Goal: Complete application form

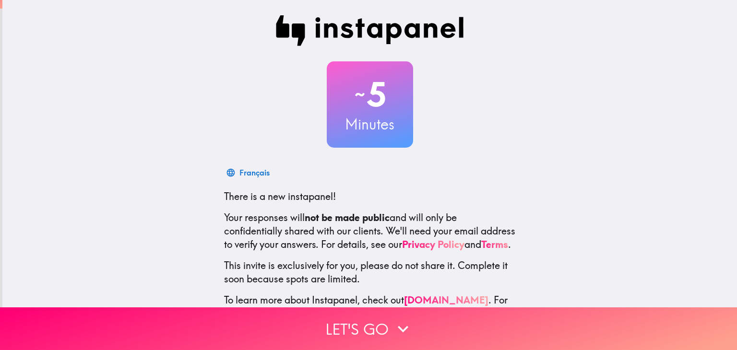
drag, startPoint x: 0, startPoint y: 0, endPoint x: 218, endPoint y: 116, distance: 247.0
click at [218, 116] on div "~ 5 Minutes" at bounding box center [370, 104] width 307 height 86
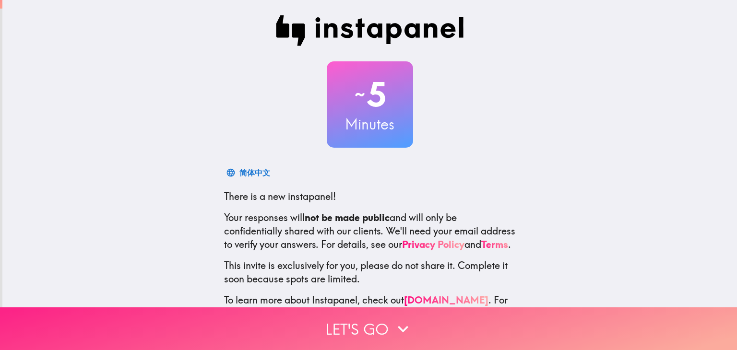
click at [385, 312] on button "Let's go" at bounding box center [368, 329] width 737 height 43
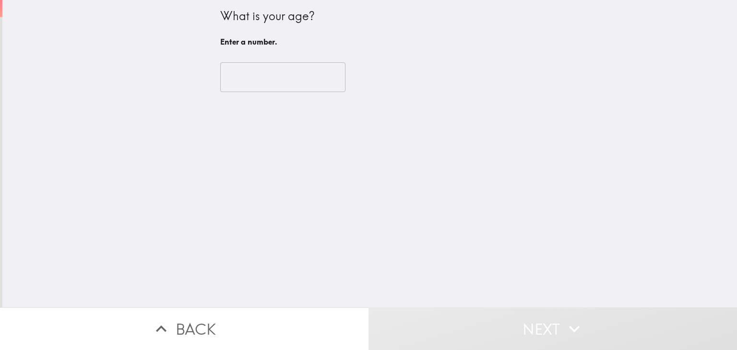
click at [261, 74] on input "number" at bounding box center [282, 77] width 125 height 30
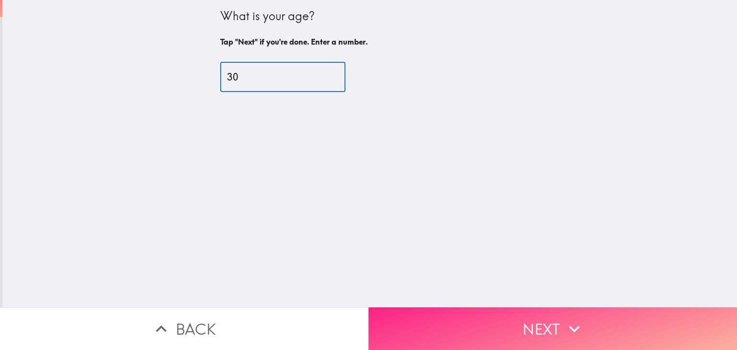
type input "30"
click at [415, 311] on button "Next" at bounding box center [553, 329] width 369 height 43
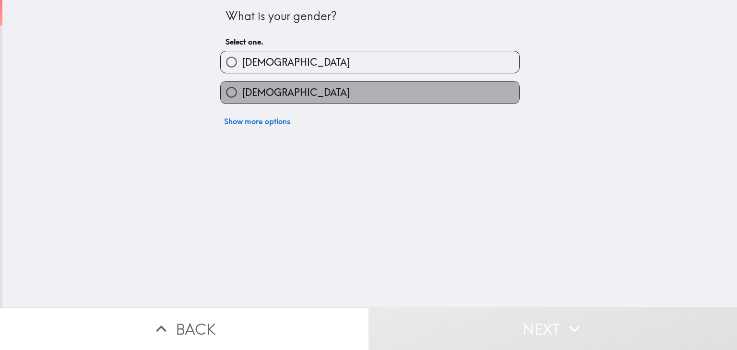
click at [242, 91] on span "[DEMOGRAPHIC_DATA]" at bounding box center [296, 92] width 108 height 13
click at [239, 91] on input "[DEMOGRAPHIC_DATA]" at bounding box center [232, 93] width 22 height 22
radio input "true"
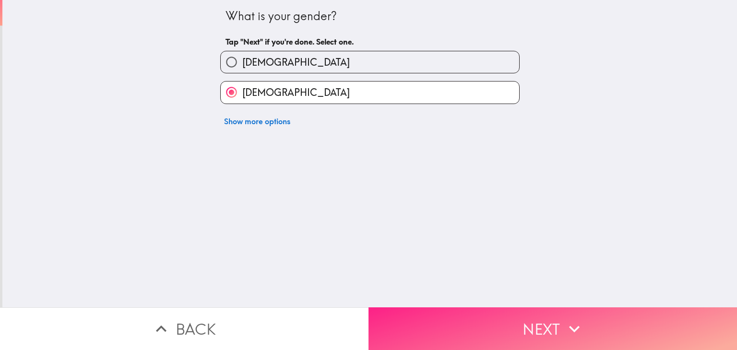
click at [501, 329] on button "Next" at bounding box center [553, 329] width 369 height 43
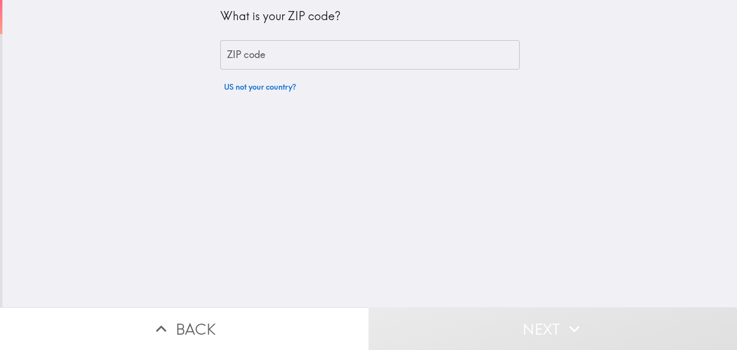
click at [259, 57] on input "ZIP code" at bounding box center [370, 55] width 300 height 30
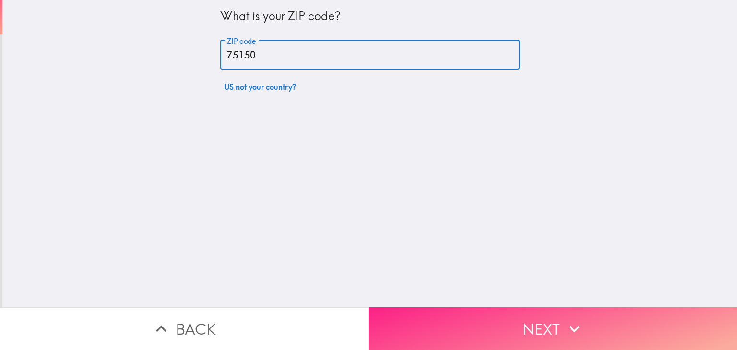
type input "75150"
click at [545, 319] on button "Next" at bounding box center [553, 329] width 369 height 43
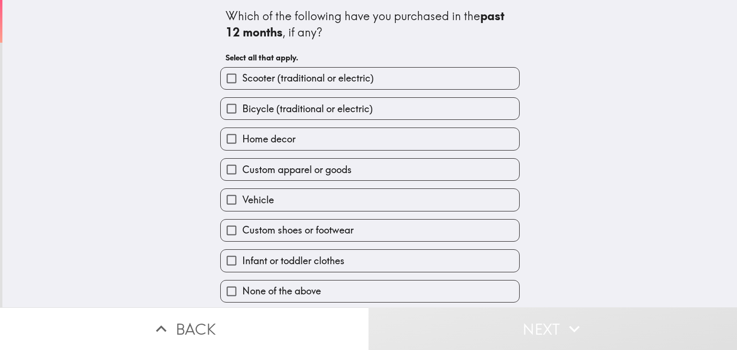
drag, startPoint x: 261, startPoint y: 79, endPoint x: 264, endPoint y: 92, distance: 13.2
click at [262, 83] on span "Scooter (traditional or electric)" at bounding box center [308, 78] width 132 height 13
click at [242, 83] on input "Scooter (traditional or electric)" at bounding box center [232, 79] width 22 height 22
checkbox input "true"
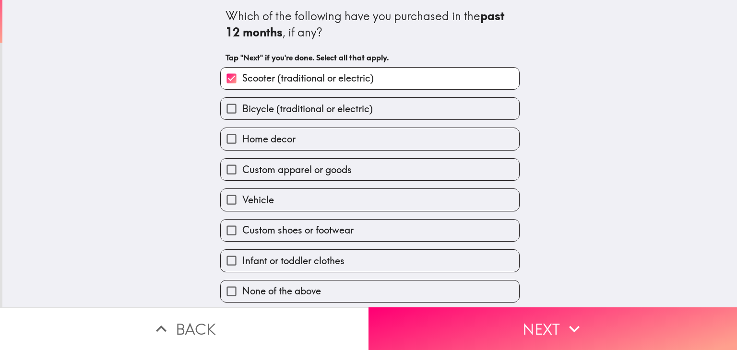
drag, startPoint x: 264, startPoint y: 97, endPoint x: 266, endPoint y: 132, distance: 34.1
click at [266, 109] on div "Bicycle (traditional or electric)" at bounding box center [366, 105] width 307 height 30
drag, startPoint x: 267, startPoint y: 142, endPoint x: 267, endPoint y: 164, distance: 22.1
click at [267, 146] on label "Home decor" at bounding box center [370, 139] width 299 height 22
click at [242, 146] on input "Home decor" at bounding box center [232, 139] width 22 height 22
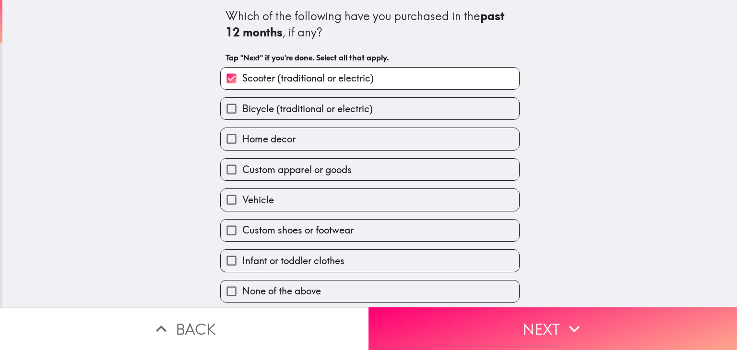
checkbox input "true"
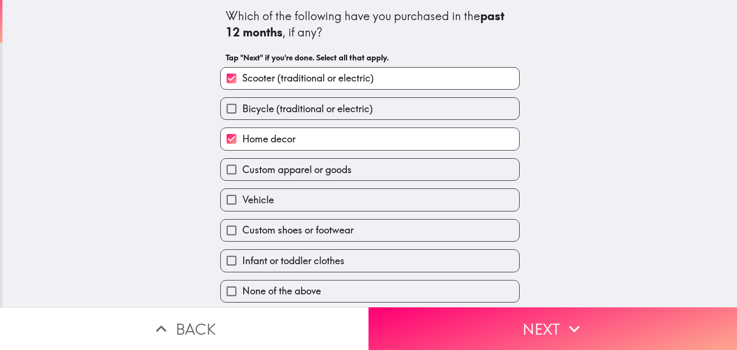
drag, startPoint x: 268, startPoint y: 169, endPoint x: 268, endPoint y: 174, distance: 5.8
click at [268, 170] on span "Custom apparel or goods" at bounding box center [296, 169] width 109 height 13
click at [242, 170] on input "Custom apparel or goods" at bounding box center [232, 170] width 22 height 22
checkbox input "true"
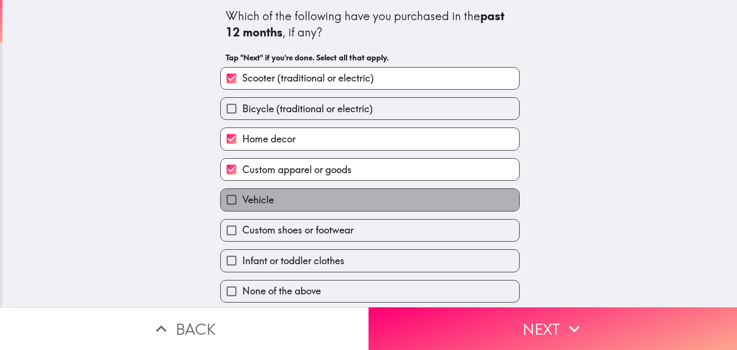
click at [269, 194] on label "Vehicle" at bounding box center [370, 200] width 299 height 22
click at [242, 194] on input "Vehicle" at bounding box center [232, 200] width 22 height 22
checkbox input "true"
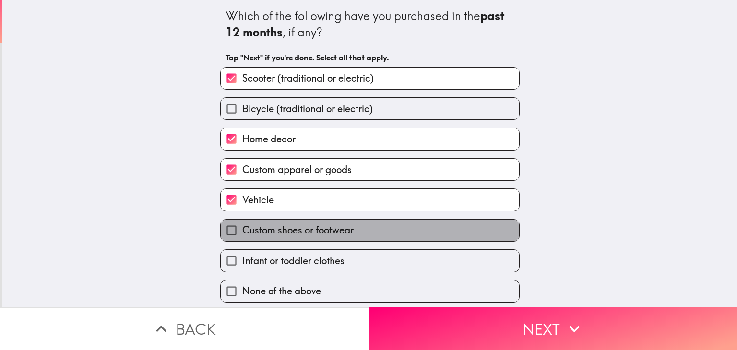
drag, startPoint x: 275, startPoint y: 222, endPoint x: 276, endPoint y: 231, distance: 8.8
click at [276, 228] on label "Custom shoes or footwear" at bounding box center [370, 231] width 299 height 22
click at [242, 228] on input "Custom shoes or footwear" at bounding box center [232, 231] width 22 height 22
checkbox input "true"
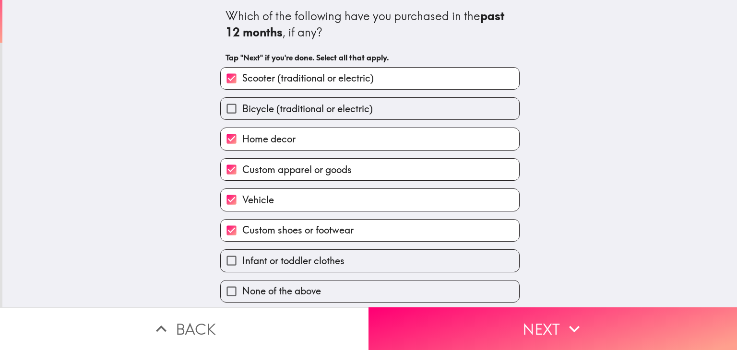
click at [281, 251] on label "Infant or toddler clothes" at bounding box center [370, 261] width 299 height 22
click at [242, 251] on input "Infant or toddler clothes" at bounding box center [232, 261] width 22 height 22
checkbox input "true"
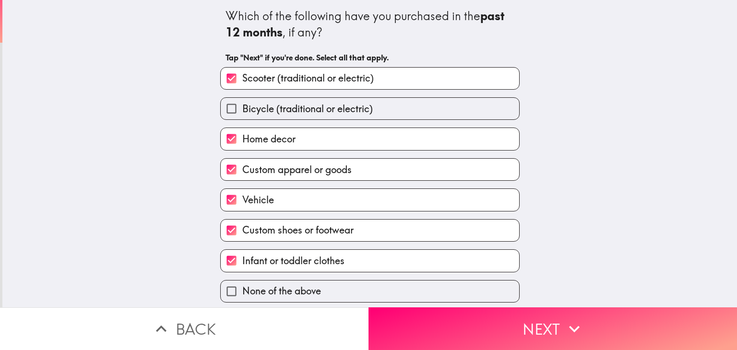
click at [481, 324] on button "Next" at bounding box center [553, 329] width 369 height 43
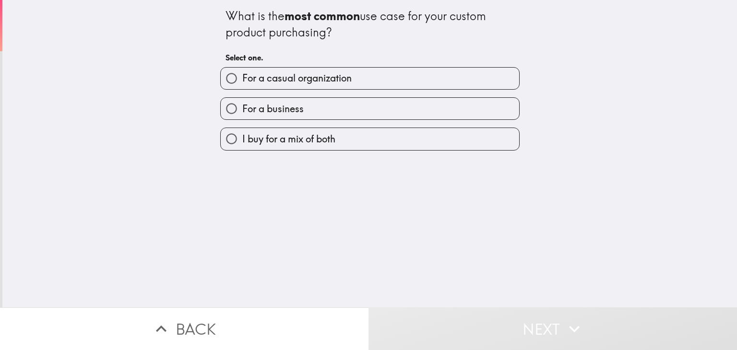
click at [274, 73] on span "For a casual organization" at bounding box center [296, 78] width 109 height 13
click at [242, 73] on input "For a casual organization" at bounding box center [232, 79] width 22 height 22
radio input "true"
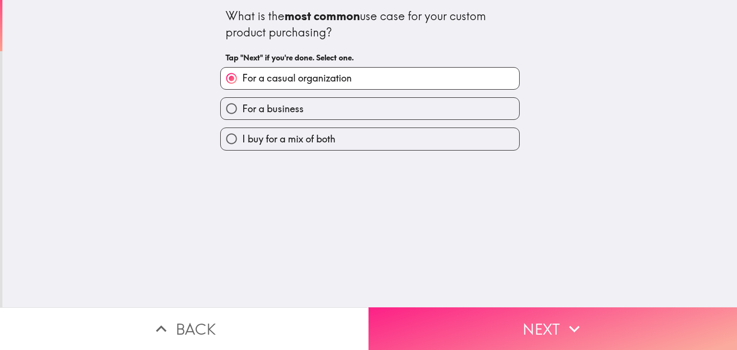
click at [551, 321] on button "Next" at bounding box center [553, 329] width 369 height 43
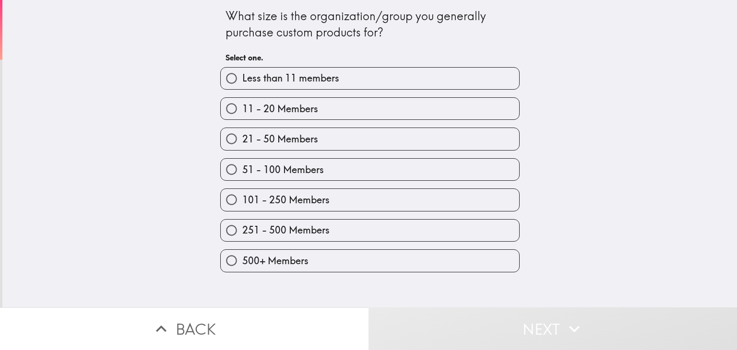
click at [274, 256] on span "500+ Members" at bounding box center [275, 260] width 66 height 13
click at [242, 256] on input "500+ Members" at bounding box center [232, 261] width 22 height 22
radio input "true"
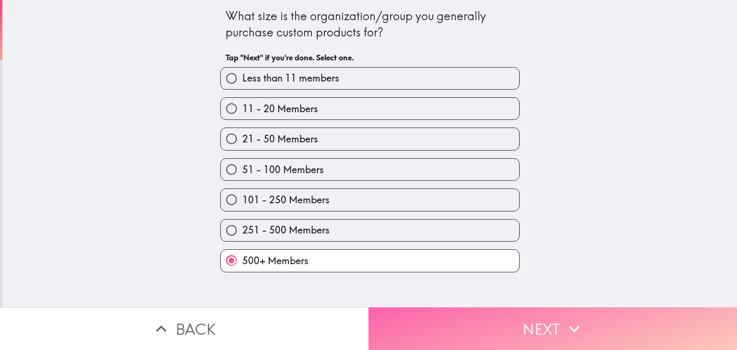
click at [466, 313] on button "Next" at bounding box center [553, 329] width 369 height 43
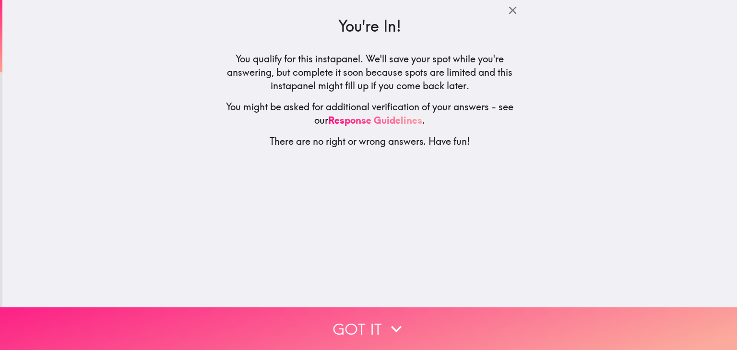
click at [401, 319] on icon "button" at bounding box center [396, 329] width 21 height 21
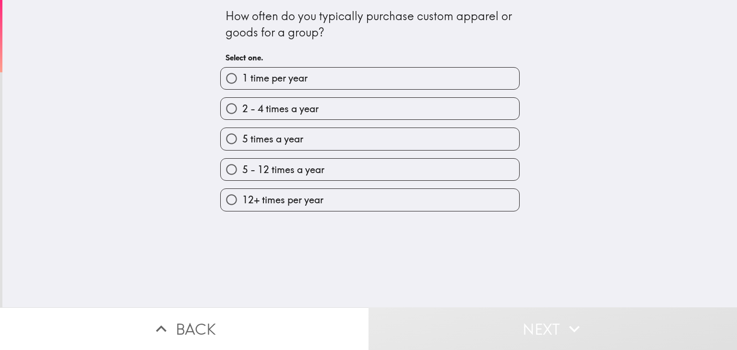
click at [288, 168] on span "5 - 12 times a year" at bounding box center [283, 169] width 82 height 13
click at [242, 168] on input "5 - 12 times a year" at bounding box center [232, 170] width 22 height 22
radio input "true"
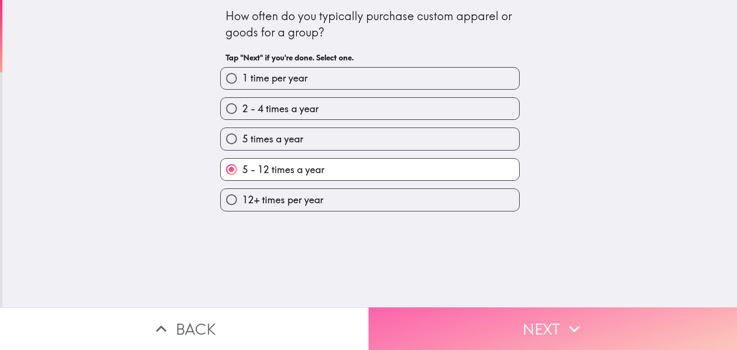
click at [488, 324] on button "Next" at bounding box center [553, 329] width 369 height 43
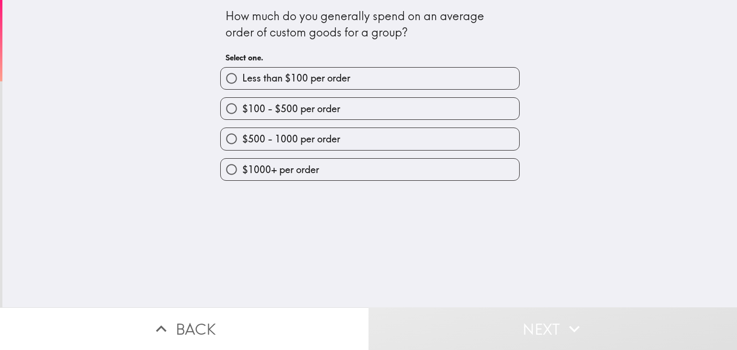
click at [280, 164] on span "$1000+ per order" at bounding box center [280, 169] width 77 height 13
click at [242, 164] on input "$1000+ per order" at bounding box center [232, 170] width 22 height 22
radio input "true"
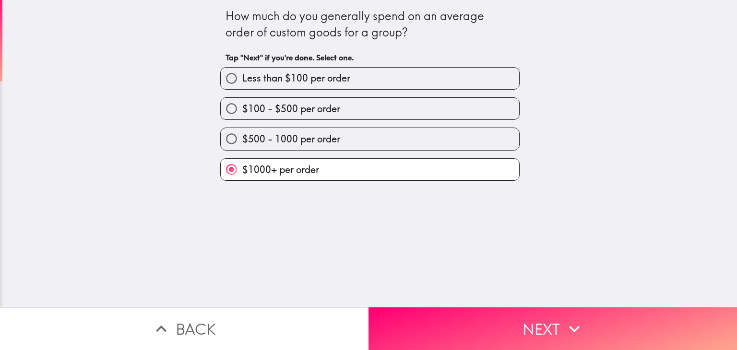
drag, startPoint x: 316, startPoint y: 145, endPoint x: 339, endPoint y: 168, distance: 32.6
click at [316, 145] on span "$500 - 1000 per order" at bounding box center [291, 139] width 98 height 13
click at [242, 145] on input "$500 - 1000 per order" at bounding box center [232, 139] width 22 height 22
radio input "true"
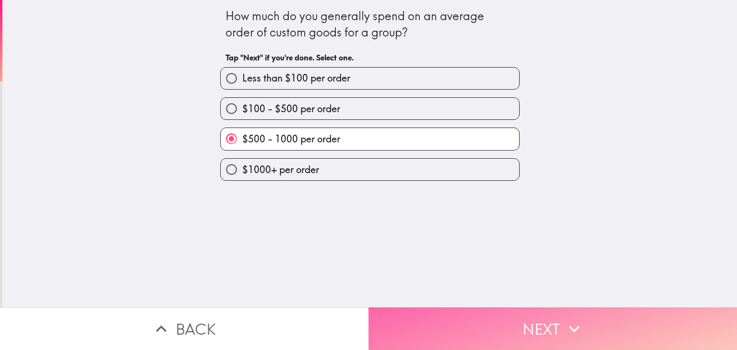
click at [503, 311] on button "Next" at bounding box center [553, 329] width 369 height 43
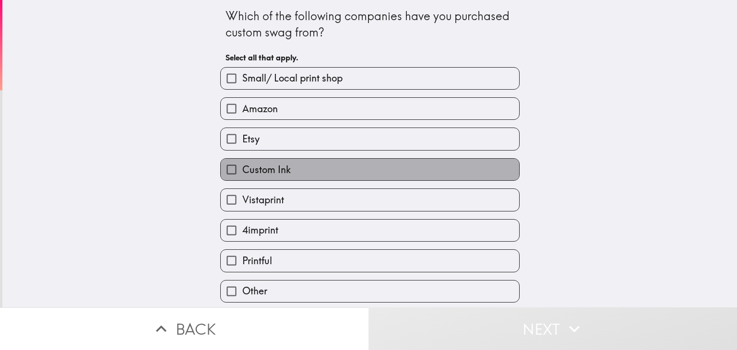
drag, startPoint x: 267, startPoint y: 165, endPoint x: 267, endPoint y: 131, distance: 34.6
click at [267, 164] on span "Custom Ink" at bounding box center [266, 169] width 48 height 13
click at [242, 164] on input "Custom Ink" at bounding box center [232, 170] width 22 height 22
checkbox input "true"
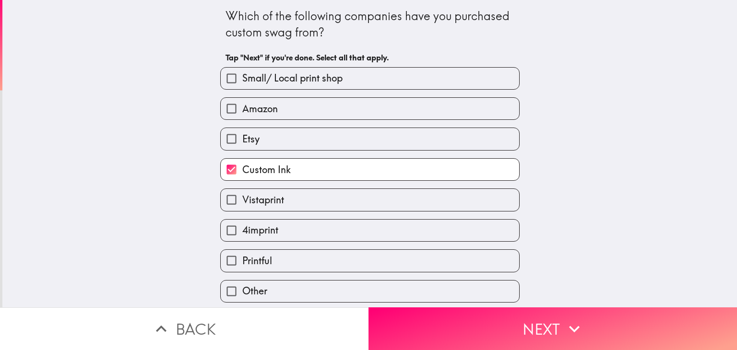
click at [269, 111] on span "Amazon" at bounding box center [260, 108] width 36 height 13
click at [242, 111] on input "Amazon" at bounding box center [232, 109] width 22 height 22
checkbox input "true"
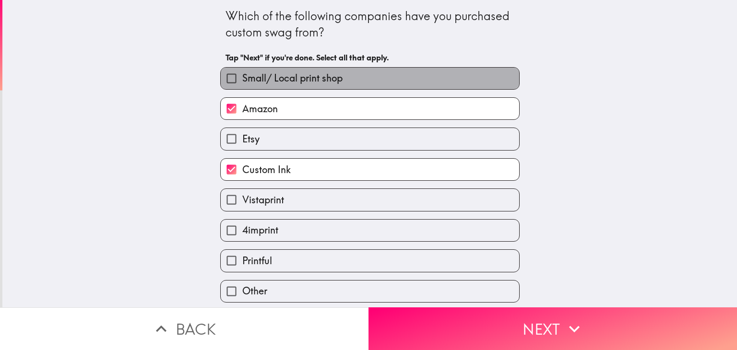
click at [278, 85] on span "Small/ Local print shop" at bounding box center [292, 78] width 100 height 13
click at [242, 85] on input "Small/ Local print shop" at bounding box center [232, 79] width 22 height 22
checkbox input "true"
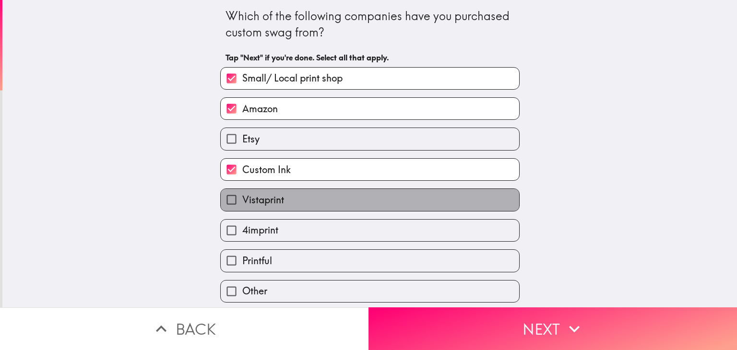
click at [275, 192] on label "Vistaprint" at bounding box center [370, 200] width 299 height 22
click at [242, 192] on input "Vistaprint" at bounding box center [232, 200] width 22 height 22
checkbox input "true"
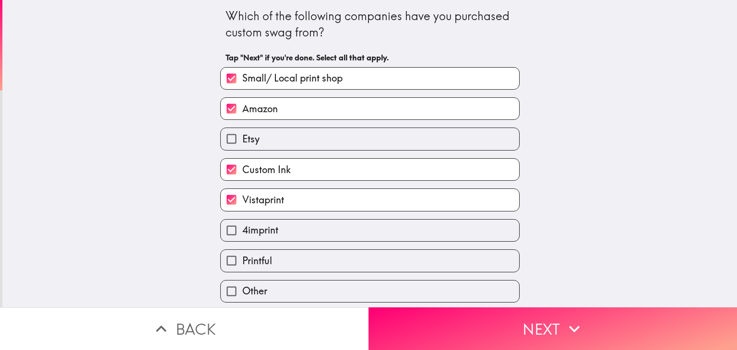
click at [274, 231] on label "4imprint" at bounding box center [370, 231] width 299 height 22
click at [242, 231] on input "4imprint" at bounding box center [232, 231] width 22 height 22
checkbox input "true"
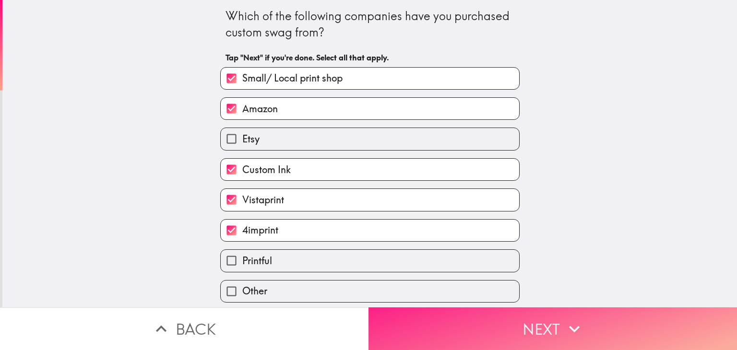
click at [496, 325] on button "Next" at bounding box center [553, 329] width 369 height 43
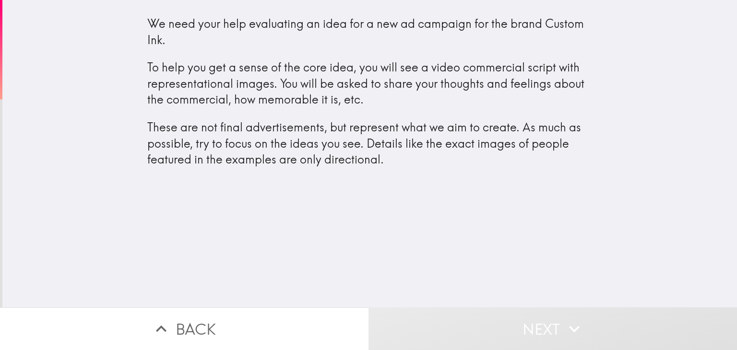
click at [365, 127] on p "These are not final advertisements, but represent what we aim to create. As muc…" at bounding box center [370, 144] width 446 height 48
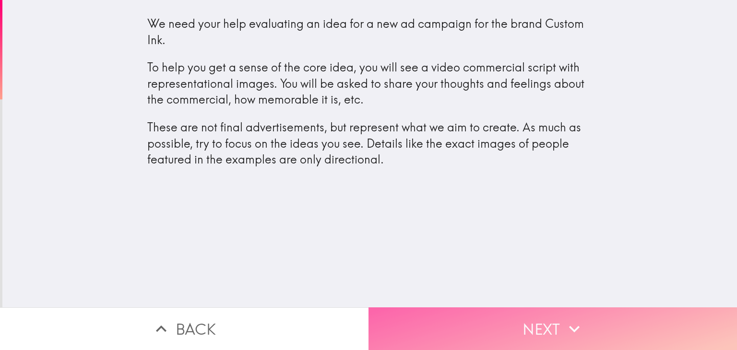
click at [556, 314] on button "Next" at bounding box center [553, 329] width 369 height 43
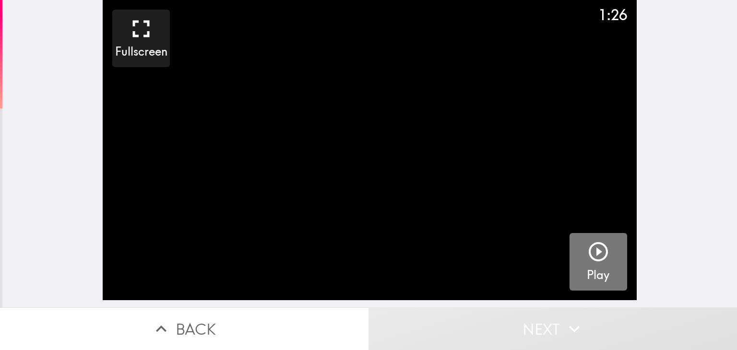
click at [589, 242] on icon "button" at bounding box center [598, 252] width 23 height 23
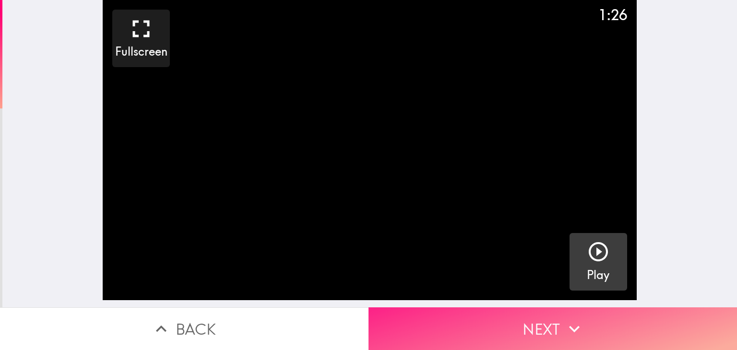
click at [403, 318] on button "Next" at bounding box center [553, 329] width 369 height 43
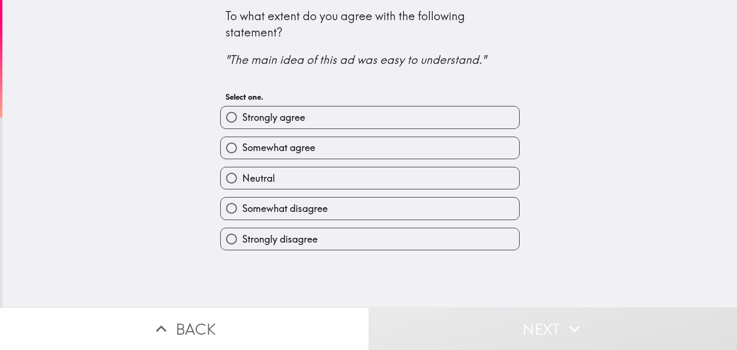
click at [261, 146] on span "Somewhat agree" at bounding box center [278, 147] width 73 height 13
click at [242, 146] on input "Somewhat agree" at bounding box center [232, 148] width 22 height 22
radio input "true"
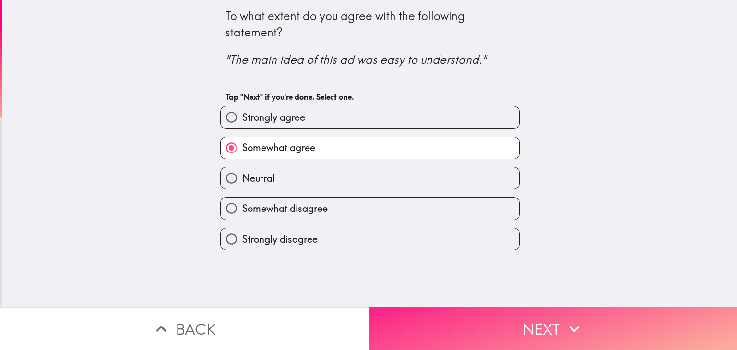
click at [457, 312] on button "Next" at bounding box center [553, 329] width 369 height 43
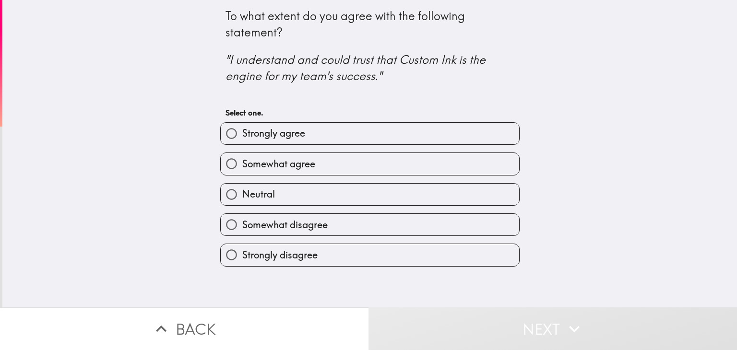
click at [295, 138] on span "Strongly agree" at bounding box center [273, 133] width 63 height 13
click at [242, 138] on input "Strongly agree" at bounding box center [232, 134] width 22 height 22
radio input "true"
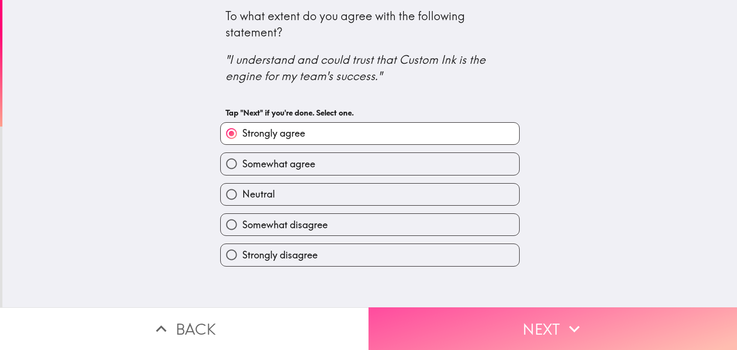
drag, startPoint x: 484, startPoint y: 320, endPoint x: 426, endPoint y: 280, distance: 70.5
click at [484, 321] on button "Next" at bounding box center [553, 329] width 369 height 43
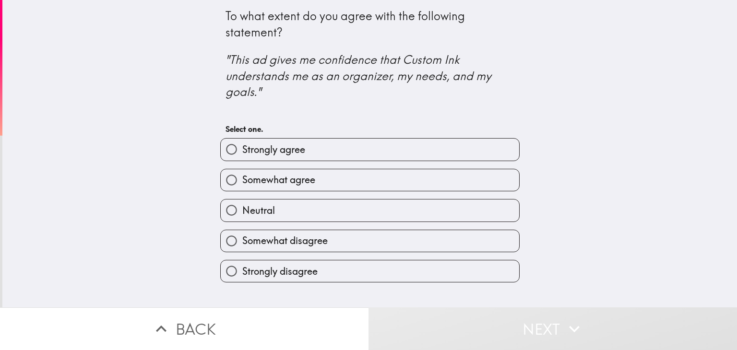
click at [279, 181] on span "Somewhat agree" at bounding box center [278, 179] width 73 height 13
click at [242, 181] on input "Somewhat agree" at bounding box center [232, 180] width 22 height 22
radio input "true"
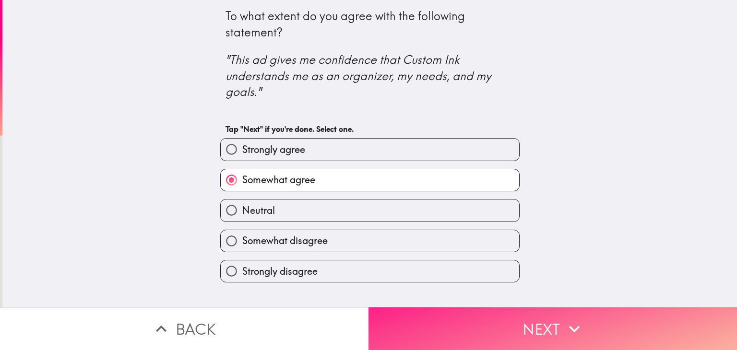
click at [497, 308] on button "Next" at bounding box center [553, 329] width 369 height 43
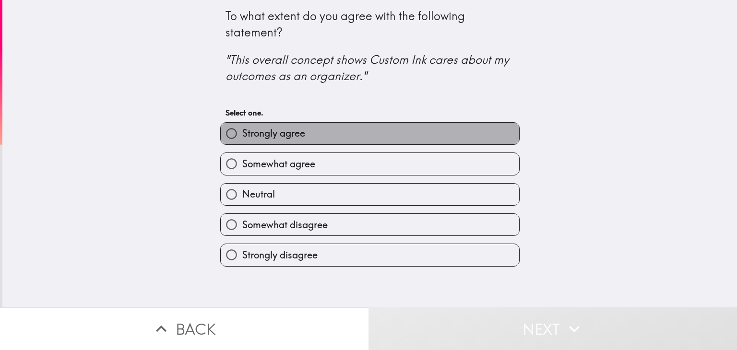
drag, startPoint x: 297, startPoint y: 129, endPoint x: 357, endPoint y: 166, distance: 70.2
click at [298, 129] on span "Strongly agree" at bounding box center [273, 133] width 63 height 13
click at [242, 129] on input "Strongly agree" at bounding box center [232, 134] width 22 height 22
radio input "true"
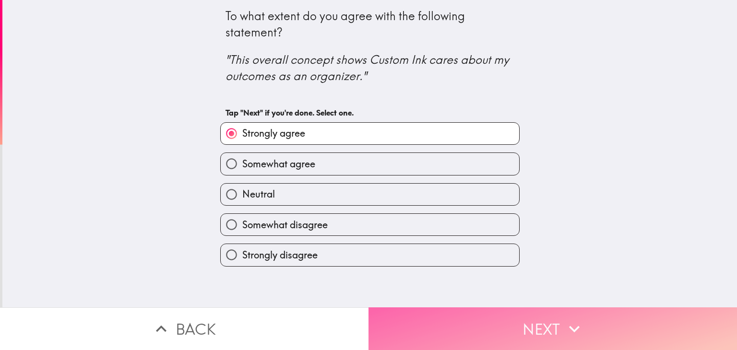
drag, startPoint x: 454, startPoint y: 323, endPoint x: 354, endPoint y: 246, distance: 125.6
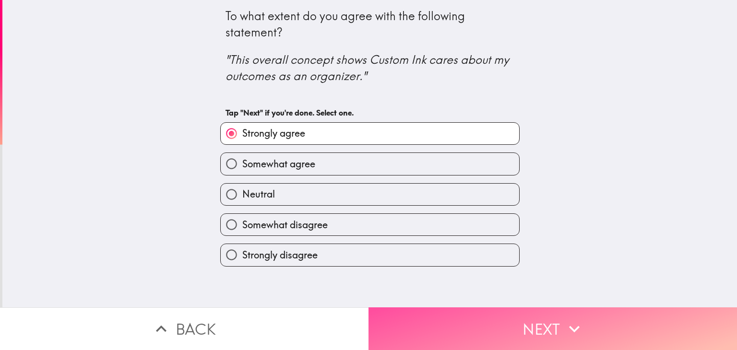
click at [454, 324] on button "Next" at bounding box center [553, 329] width 369 height 43
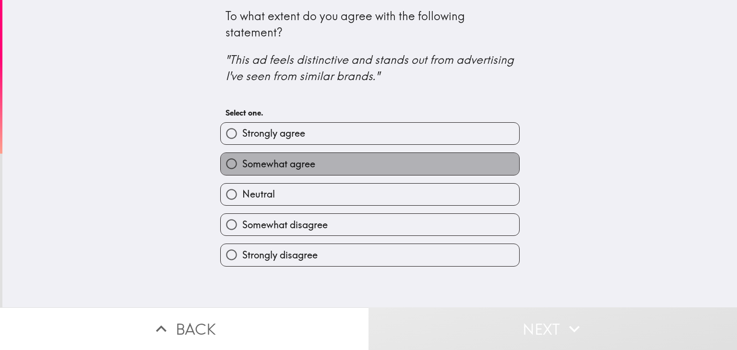
click at [292, 162] on span "Somewhat agree" at bounding box center [278, 163] width 73 height 13
click at [242, 162] on input "Somewhat agree" at bounding box center [232, 164] width 22 height 22
radio input "true"
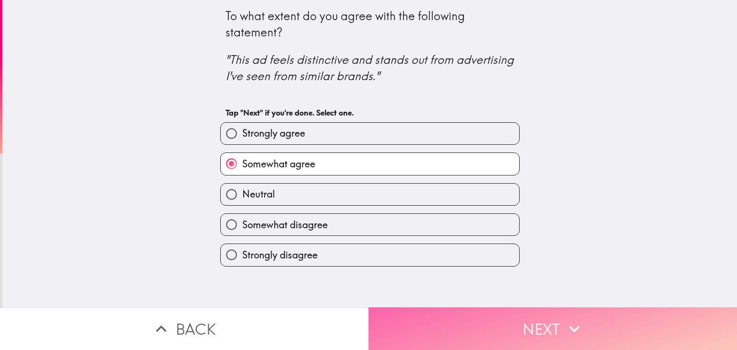
drag, startPoint x: 461, startPoint y: 326, endPoint x: 460, endPoint y: 321, distance: 5.3
click at [462, 326] on button "Next" at bounding box center [553, 329] width 369 height 43
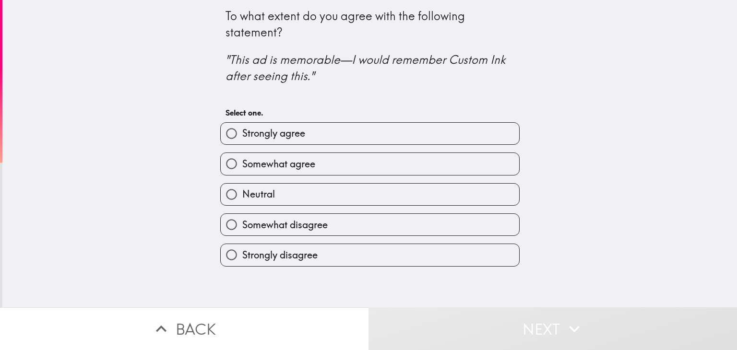
drag, startPoint x: 293, startPoint y: 127, endPoint x: 317, endPoint y: 163, distance: 43.3
click at [294, 127] on span "Strongly agree" at bounding box center [273, 133] width 63 height 13
click at [242, 127] on input "Strongly agree" at bounding box center [232, 134] width 22 height 22
radio input "true"
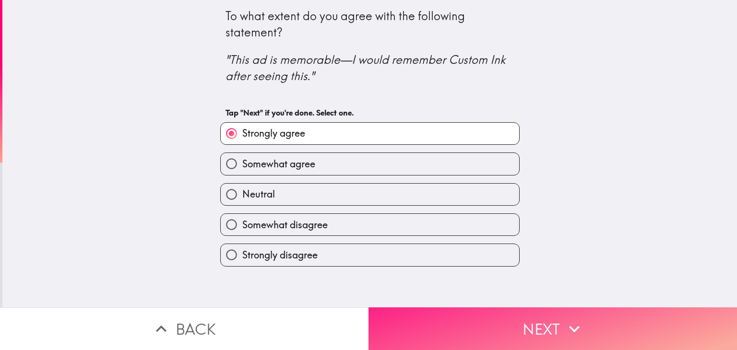
click at [434, 333] on button "Next" at bounding box center [553, 329] width 369 height 43
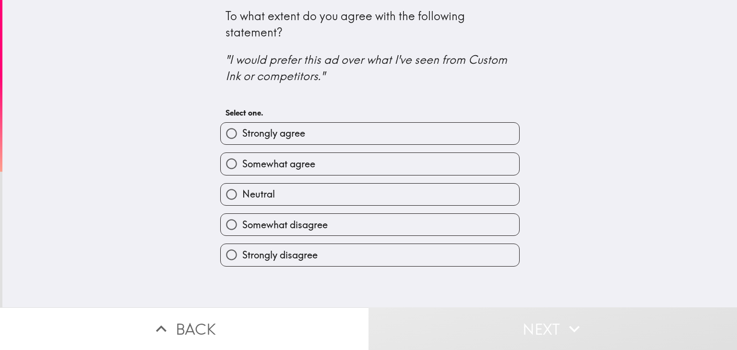
click at [311, 149] on div "Somewhat agree" at bounding box center [366, 160] width 307 height 30
click at [386, 170] on label "Somewhat agree" at bounding box center [370, 164] width 299 height 22
click at [242, 170] on input "Somewhat agree" at bounding box center [232, 164] width 22 height 22
radio input "true"
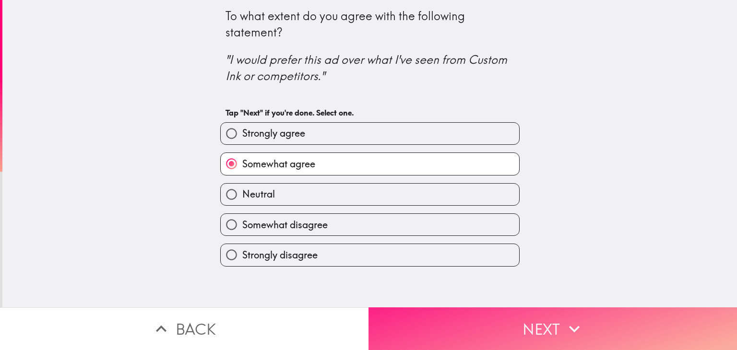
click at [478, 326] on button "Next" at bounding box center [553, 329] width 369 height 43
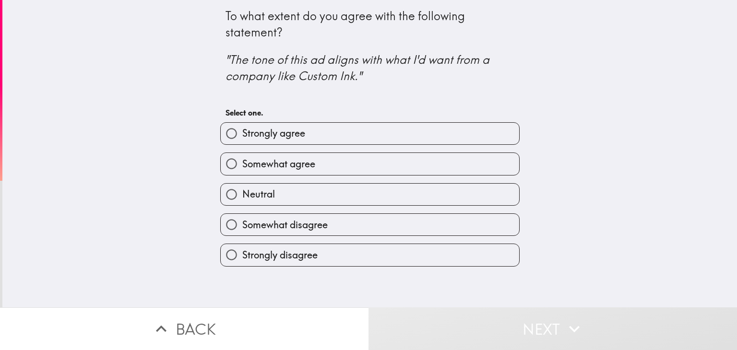
click at [475, 314] on button "Next" at bounding box center [553, 329] width 369 height 43
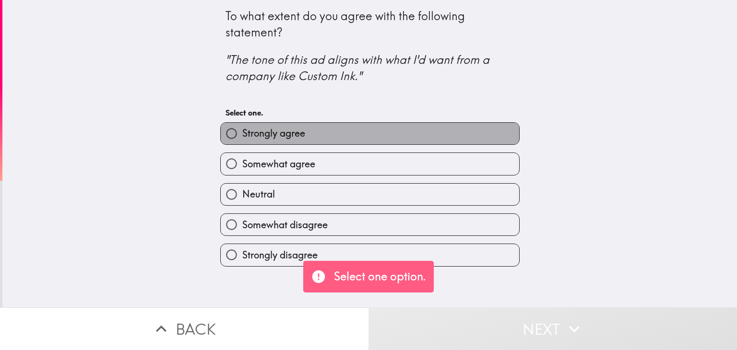
drag, startPoint x: 360, startPoint y: 138, endPoint x: 362, endPoint y: 149, distance: 11.2
click at [359, 136] on label "Strongly agree" at bounding box center [370, 134] width 299 height 22
click at [242, 136] on input "Strongly agree" at bounding box center [232, 134] width 22 height 22
radio input "true"
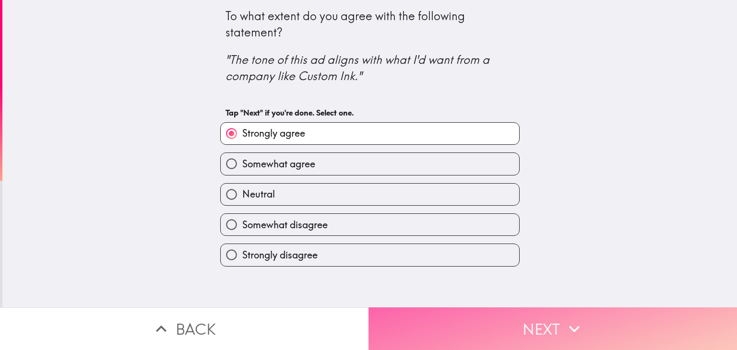
click at [447, 319] on button "Next" at bounding box center [553, 329] width 369 height 43
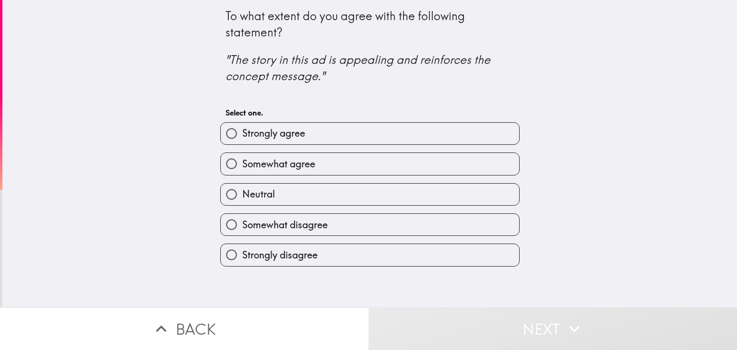
click at [309, 154] on label "Somewhat agree" at bounding box center [370, 164] width 299 height 22
click at [242, 154] on input "Somewhat agree" at bounding box center [232, 164] width 22 height 22
radio input "true"
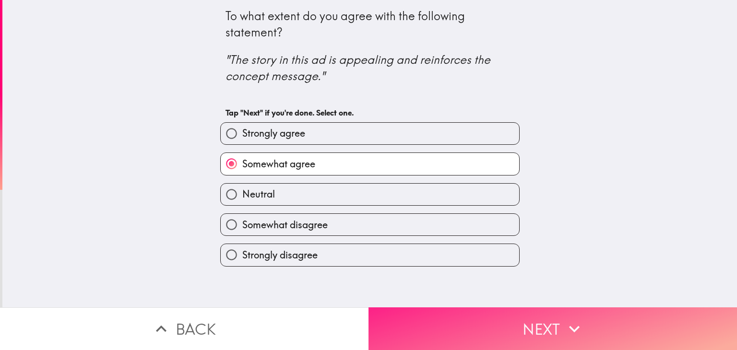
click at [515, 311] on button "Next" at bounding box center [553, 329] width 369 height 43
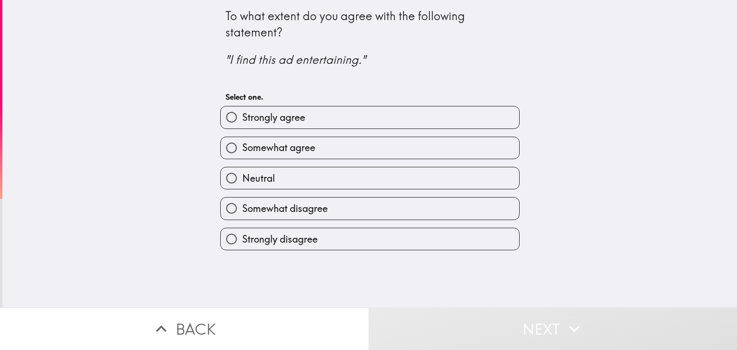
click at [300, 118] on label "Strongly agree" at bounding box center [370, 118] width 299 height 22
click at [242, 118] on input "Strongly agree" at bounding box center [232, 118] width 22 height 22
radio input "true"
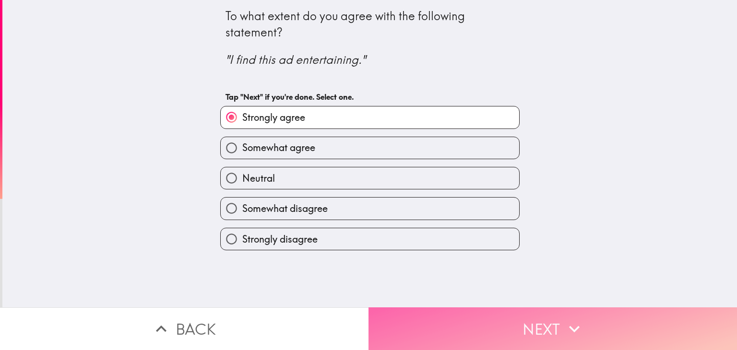
drag, startPoint x: 459, startPoint y: 312, endPoint x: 452, endPoint y: 307, distance: 8.0
click at [459, 313] on button "Next" at bounding box center [553, 329] width 369 height 43
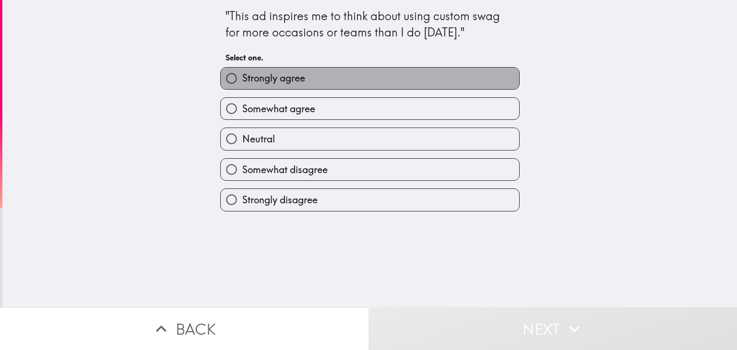
click at [307, 81] on label "Strongly agree" at bounding box center [370, 79] width 299 height 22
click at [242, 81] on input "Strongly agree" at bounding box center [232, 79] width 22 height 22
radio input "true"
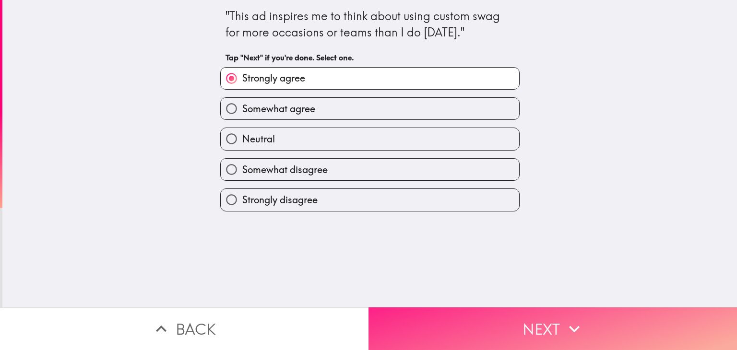
click at [471, 316] on button "Next" at bounding box center [553, 329] width 369 height 43
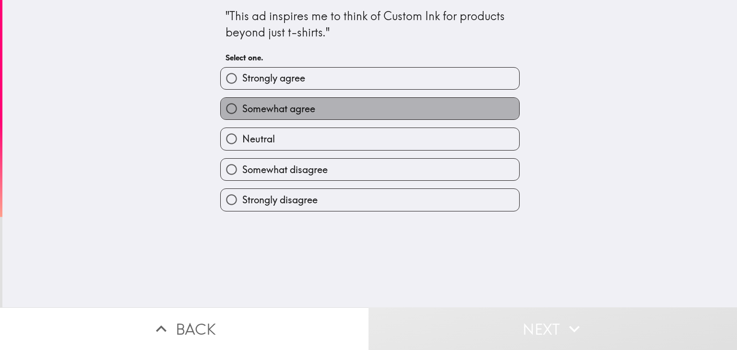
click at [343, 109] on label "Somewhat agree" at bounding box center [370, 109] width 299 height 22
click at [242, 109] on input "Somewhat agree" at bounding box center [232, 109] width 22 height 22
radio input "true"
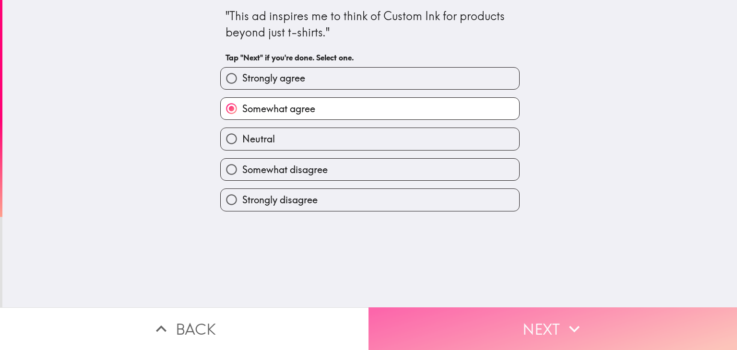
click at [443, 308] on button "Next" at bounding box center [553, 329] width 369 height 43
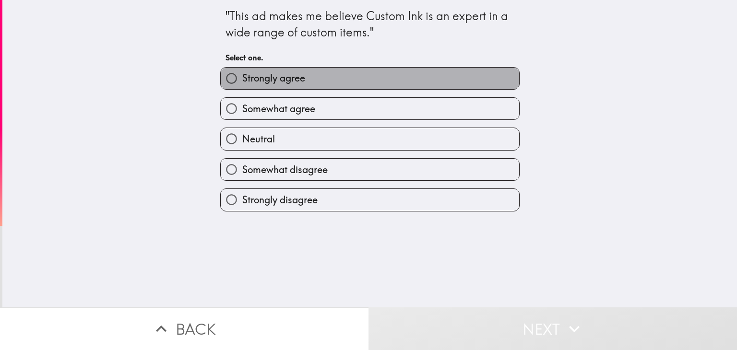
drag, startPoint x: 289, startPoint y: 75, endPoint x: 355, endPoint y: 174, distance: 119.3
click at [289, 75] on span "Strongly agree" at bounding box center [273, 78] width 63 height 13
click at [242, 75] on input "Strongly agree" at bounding box center [232, 79] width 22 height 22
radio input "true"
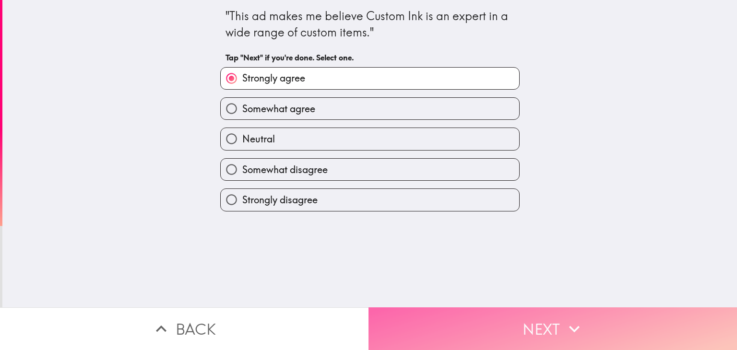
click at [448, 326] on button "Next" at bounding box center [553, 329] width 369 height 43
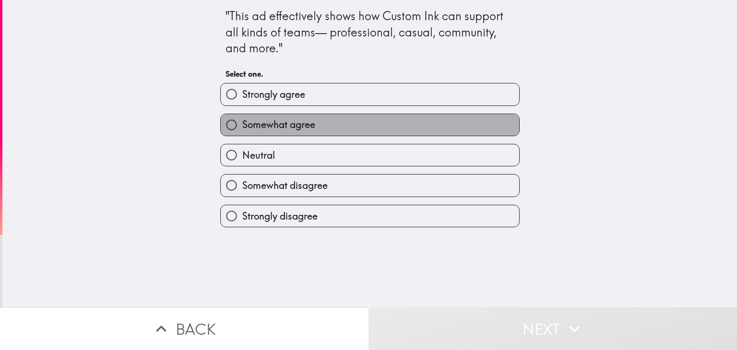
click at [316, 131] on label "Somewhat agree" at bounding box center [370, 125] width 299 height 22
click at [242, 131] on input "Somewhat agree" at bounding box center [232, 125] width 22 height 22
radio input "true"
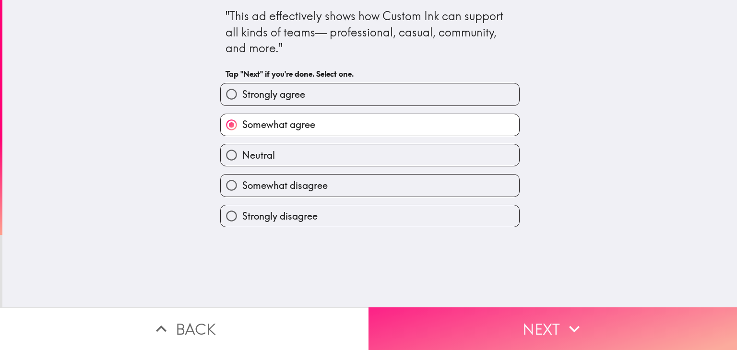
click at [445, 308] on button "Next" at bounding box center [553, 329] width 369 height 43
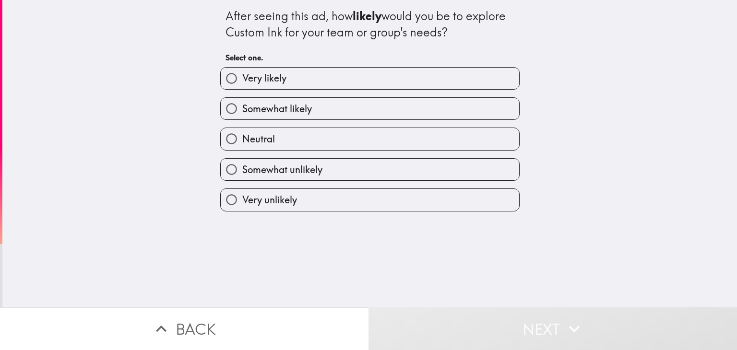
click at [334, 80] on label "Very likely" at bounding box center [370, 79] width 299 height 22
click at [242, 80] on input "Very likely" at bounding box center [232, 79] width 22 height 22
radio input "true"
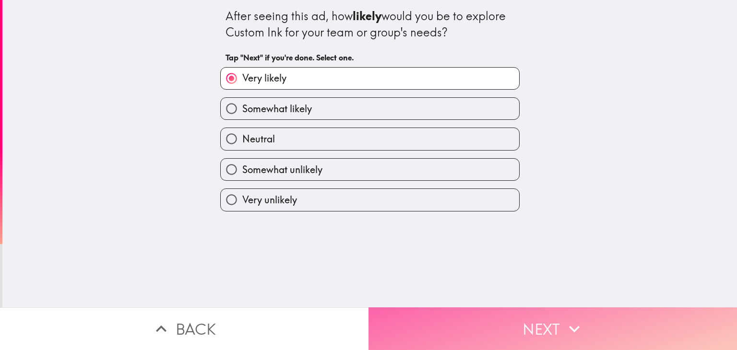
click at [466, 321] on button "Next" at bounding box center [553, 329] width 369 height 43
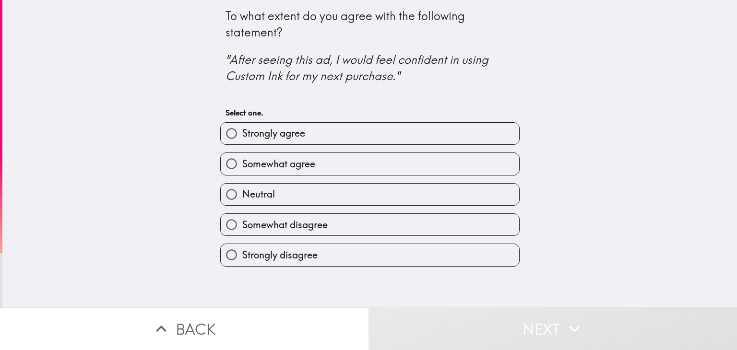
click at [324, 134] on label "Strongly agree" at bounding box center [370, 134] width 299 height 22
click at [242, 134] on input "Strongly agree" at bounding box center [232, 134] width 22 height 22
radio input "true"
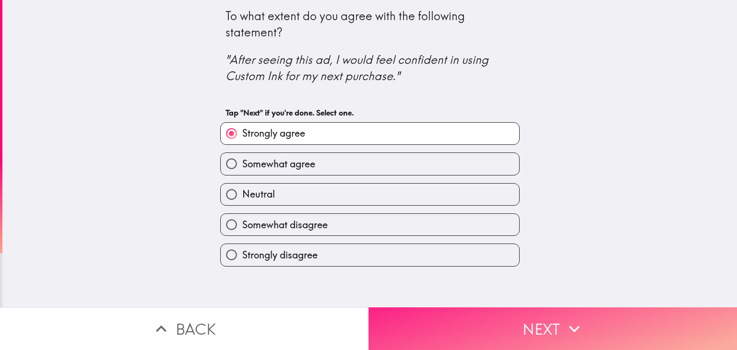
click at [506, 323] on button "Next" at bounding box center [553, 329] width 369 height 43
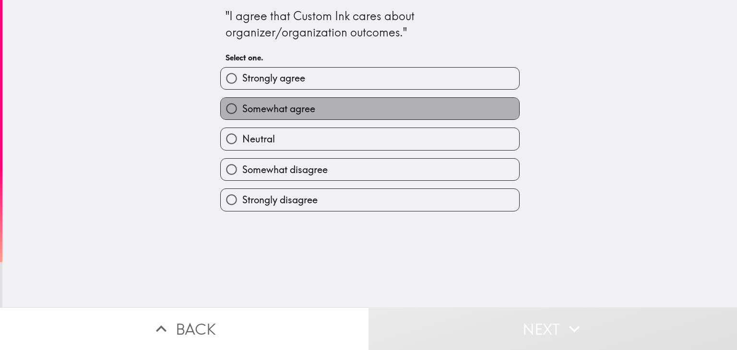
click at [334, 104] on label "Somewhat agree" at bounding box center [370, 109] width 299 height 22
click at [242, 104] on input "Somewhat agree" at bounding box center [232, 109] width 22 height 22
radio input "true"
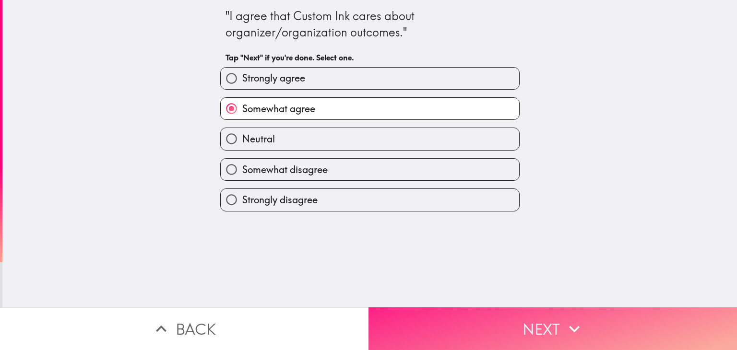
click at [456, 314] on button "Next" at bounding box center [553, 329] width 369 height 43
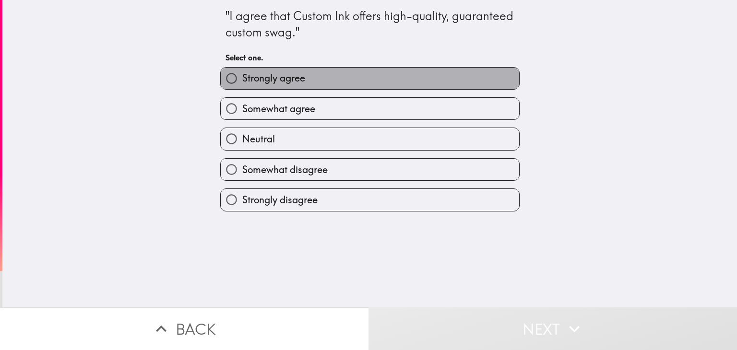
click at [311, 81] on label "Strongly agree" at bounding box center [370, 79] width 299 height 22
click at [242, 81] on input "Strongly agree" at bounding box center [232, 79] width 22 height 22
radio input "true"
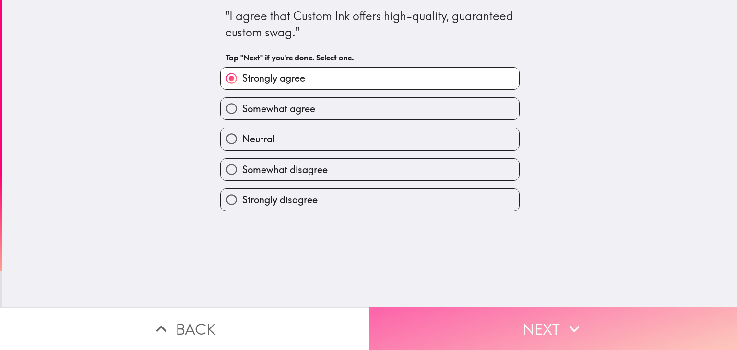
drag, startPoint x: 488, startPoint y: 310, endPoint x: 428, endPoint y: 222, distance: 106.1
click at [488, 309] on button "Next" at bounding box center [553, 329] width 369 height 43
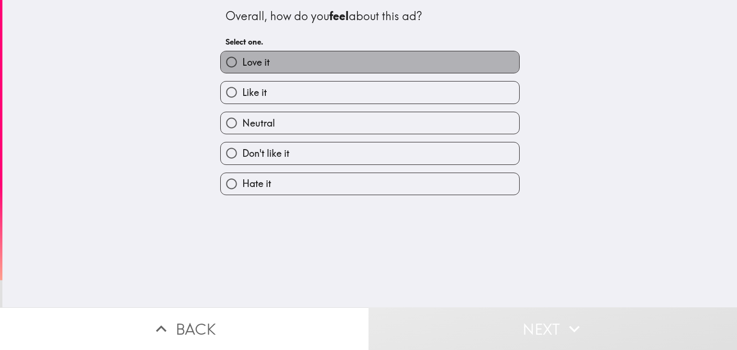
click at [308, 57] on label "Love it" at bounding box center [370, 62] width 299 height 22
click at [242, 57] on input "Love it" at bounding box center [232, 62] width 22 height 22
radio input "true"
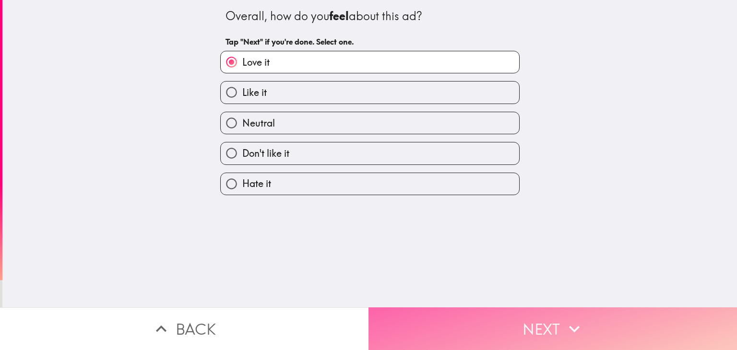
click at [474, 311] on button "Next" at bounding box center [553, 329] width 369 height 43
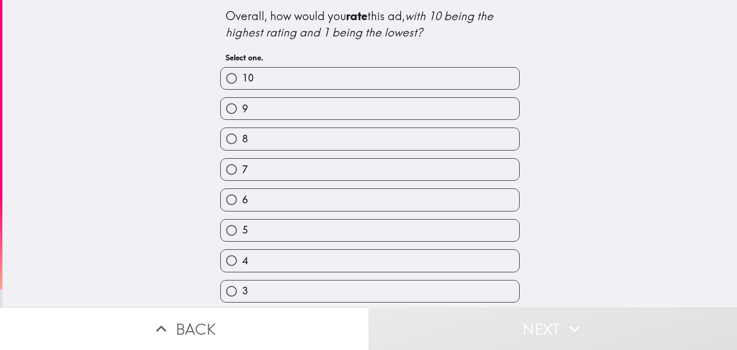
click at [271, 110] on label "9" at bounding box center [370, 109] width 299 height 22
click at [242, 110] on input "9" at bounding box center [232, 109] width 22 height 22
radio input "true"
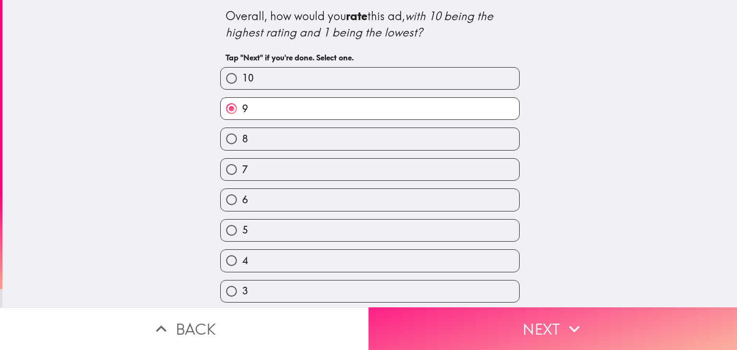
click at [506, 325] on button "Next" at bounding box center [553, 329] width 369 height 43
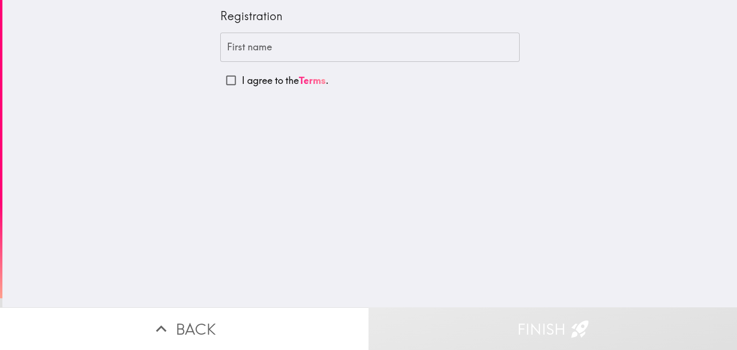
click at [287, 45] on input "First name" at bounding box center [370, 48] width 300 height 30
click at [242, 80] on p "I agree to the Terms ." at bounding box center [285, 80] width 87 height 13
click at [240, 80] on input "I agree to the Terms ." at bounding box center [231, 81] width 22 height 22
checkbox input "true"
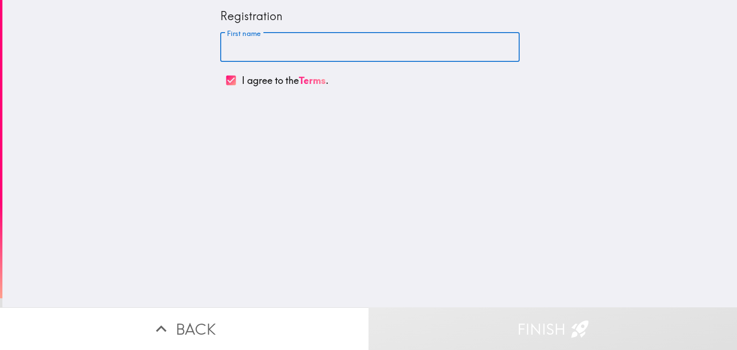
click at [248, 42] on input "First name" at bounding box center [370, 48] width 300 height 30
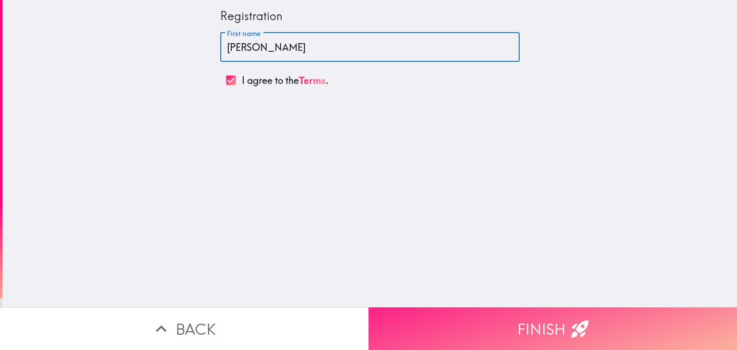
type input "[PERSON_NAME]"
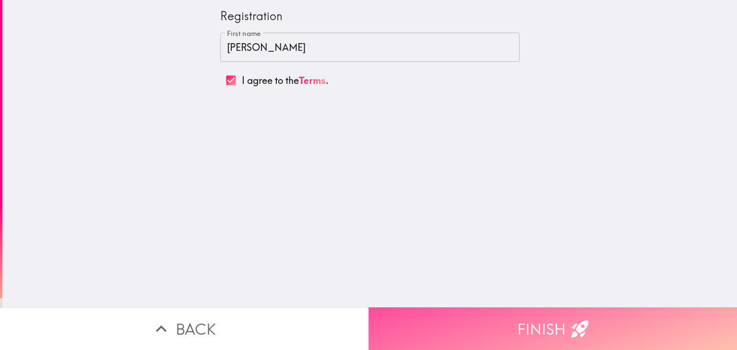
click at [454, 321] on button "Finish" at bounding box center [553, 329] width 369 height 43
